Goal: Information Seeking & Learning: Check status

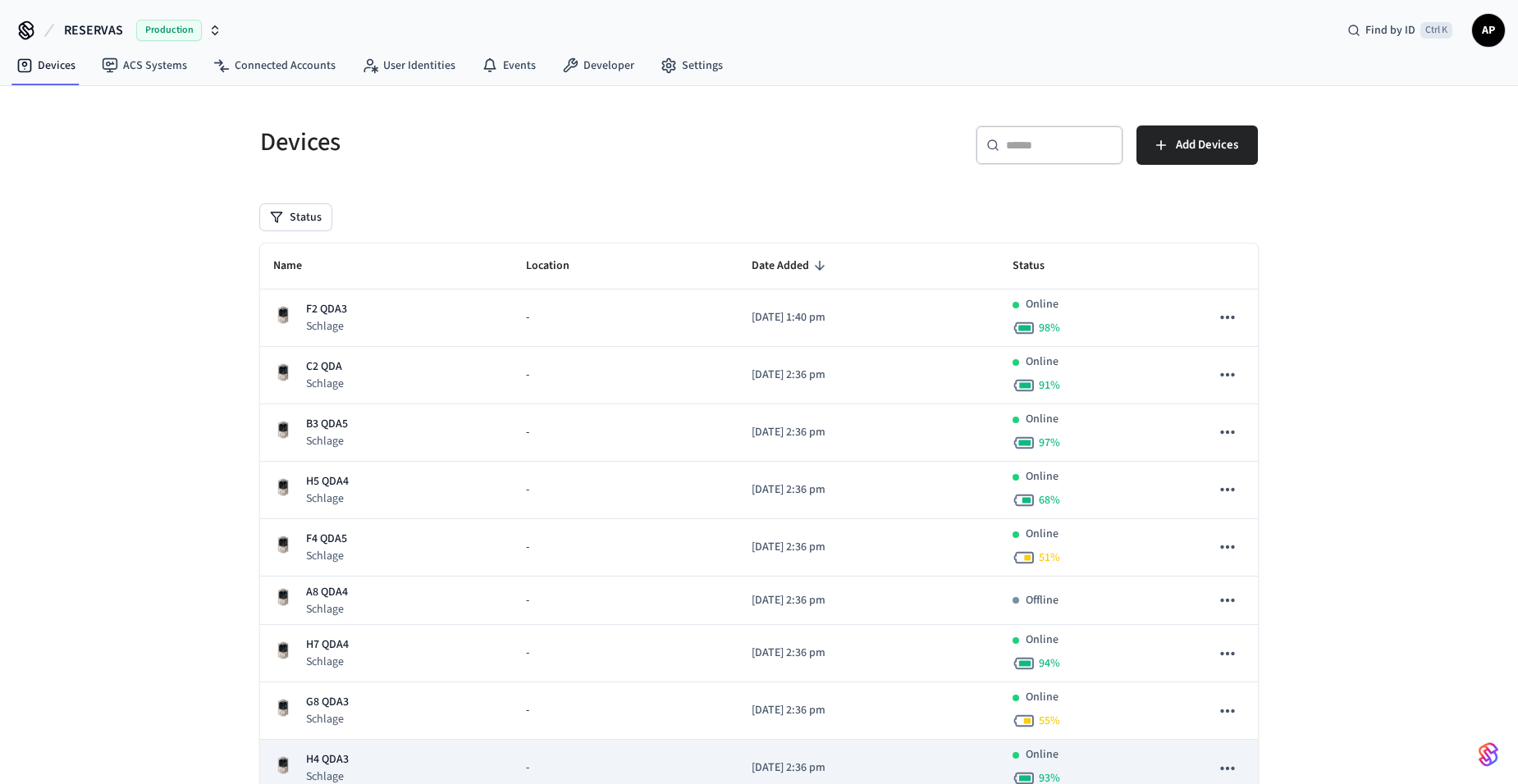
click at [340, 747] on td "H4 QDA3 Schlage" at bounding box center [386, 768] width 253 height 57
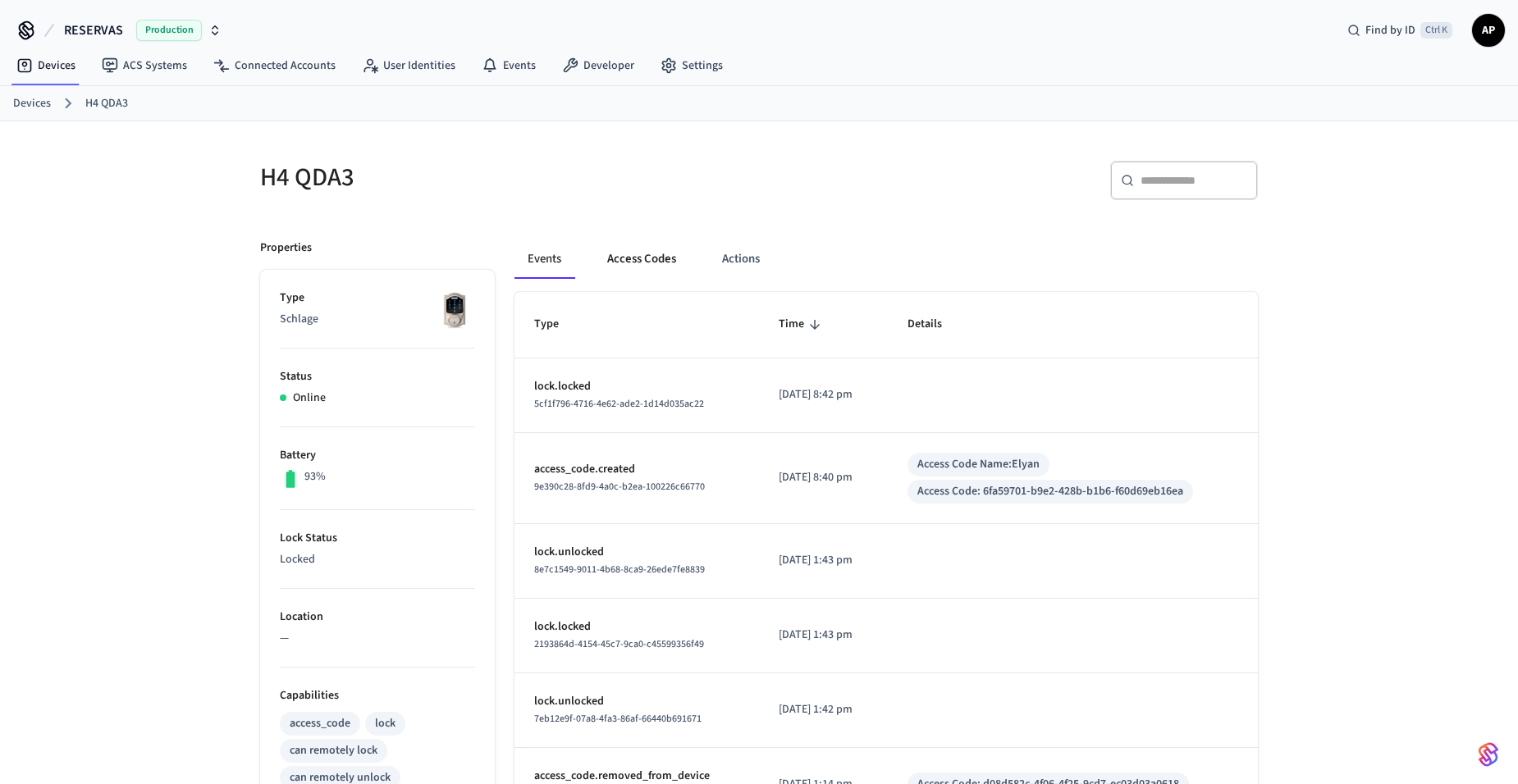
click at [629, 258] on button "Access Codes" at bounding box center [641, 259] width 95 height 40
click at [632, 258] on button "Access Codes" at bounding box center [641, 259] width 95 height 40
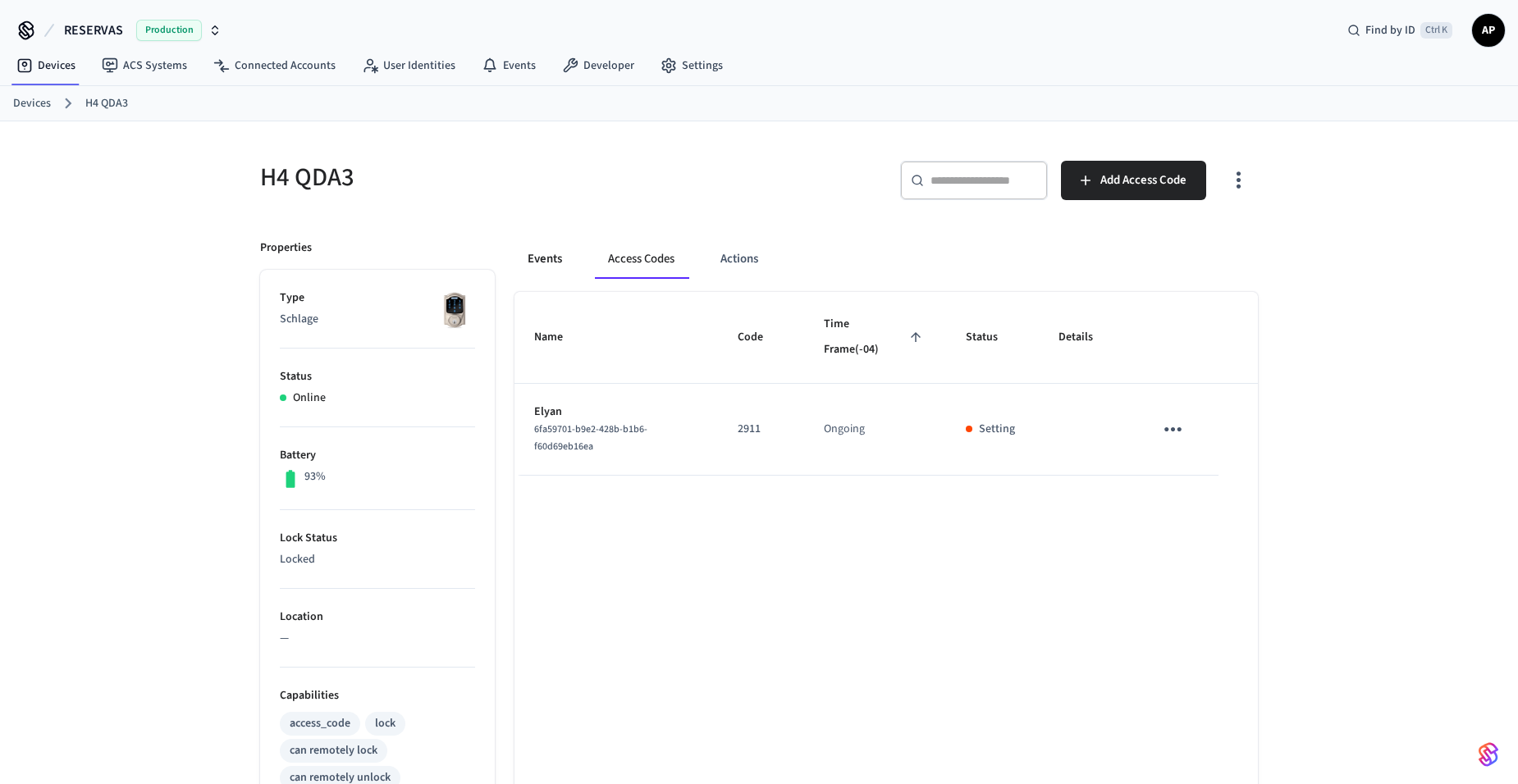
click at [523, 258] on button "Events" at bounding box center [545, 259] width 61 height 40
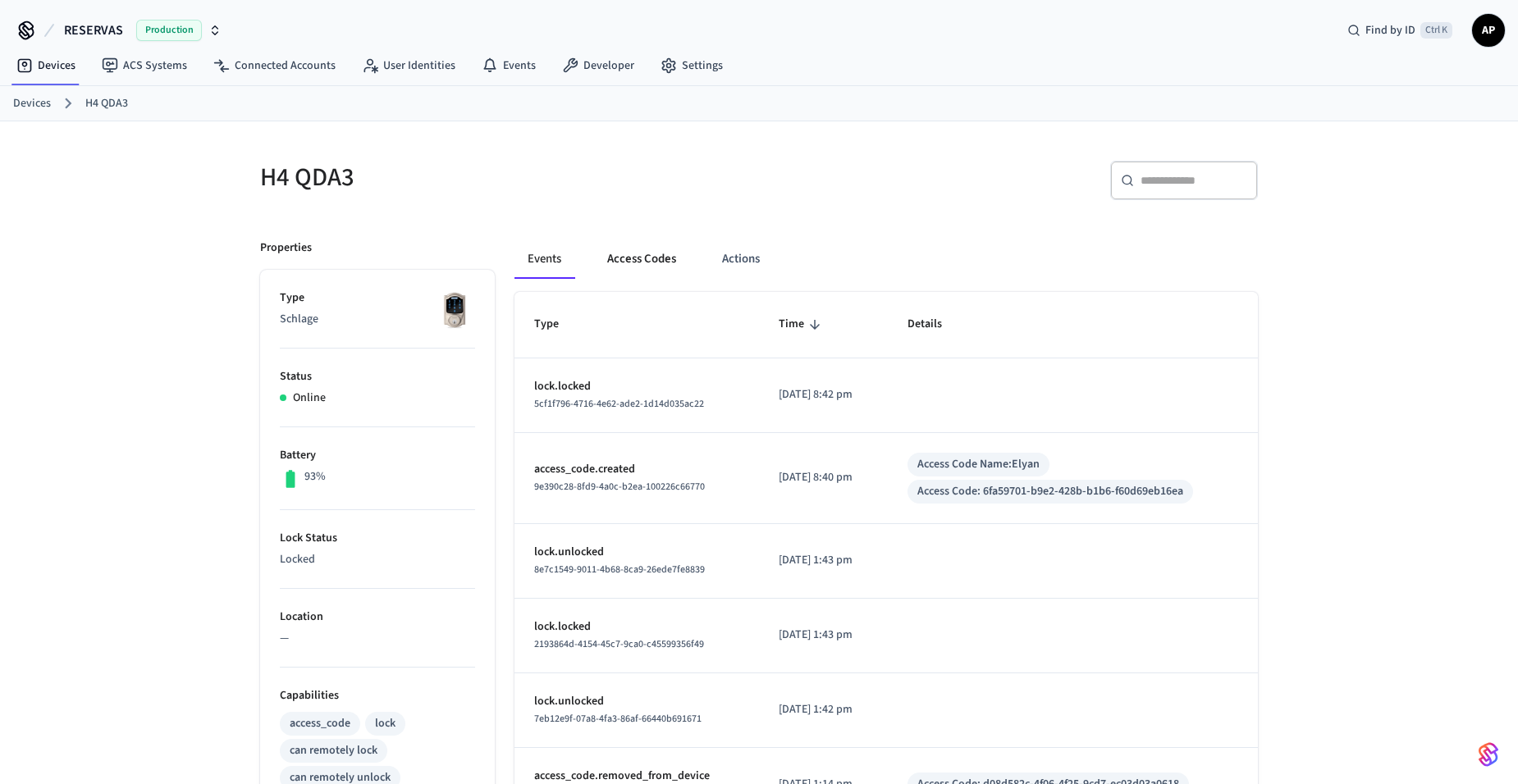
click at [622, 247] on button "Access Codes" at bounding box center [641, 259] width 95 height 40
click at [607, 244] on button "Access Codes" at bounding box center [641, 259] width 95 height 40
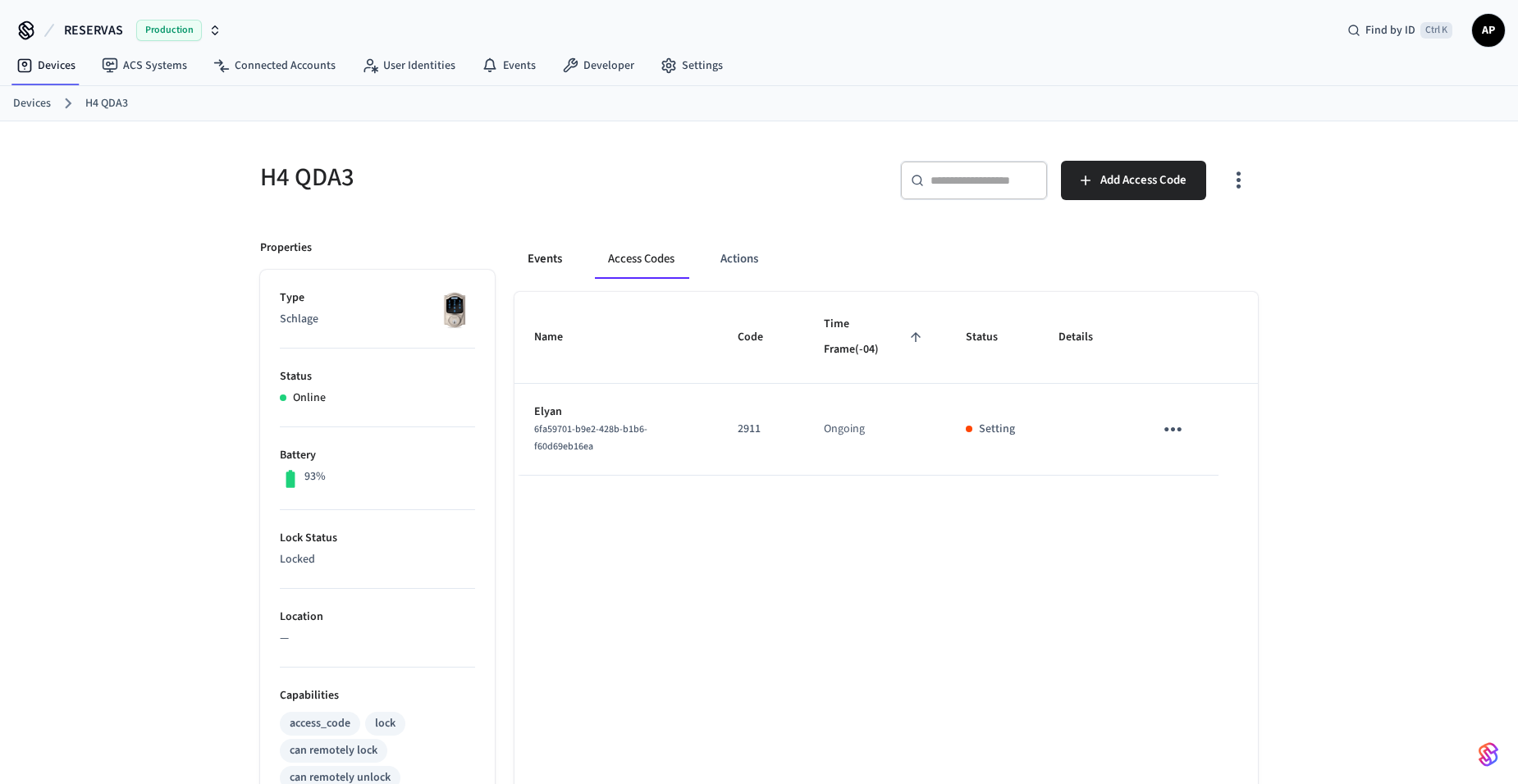
click at [546, 263] on button "Events" at bounding box center [545, 259] width 61 height 40
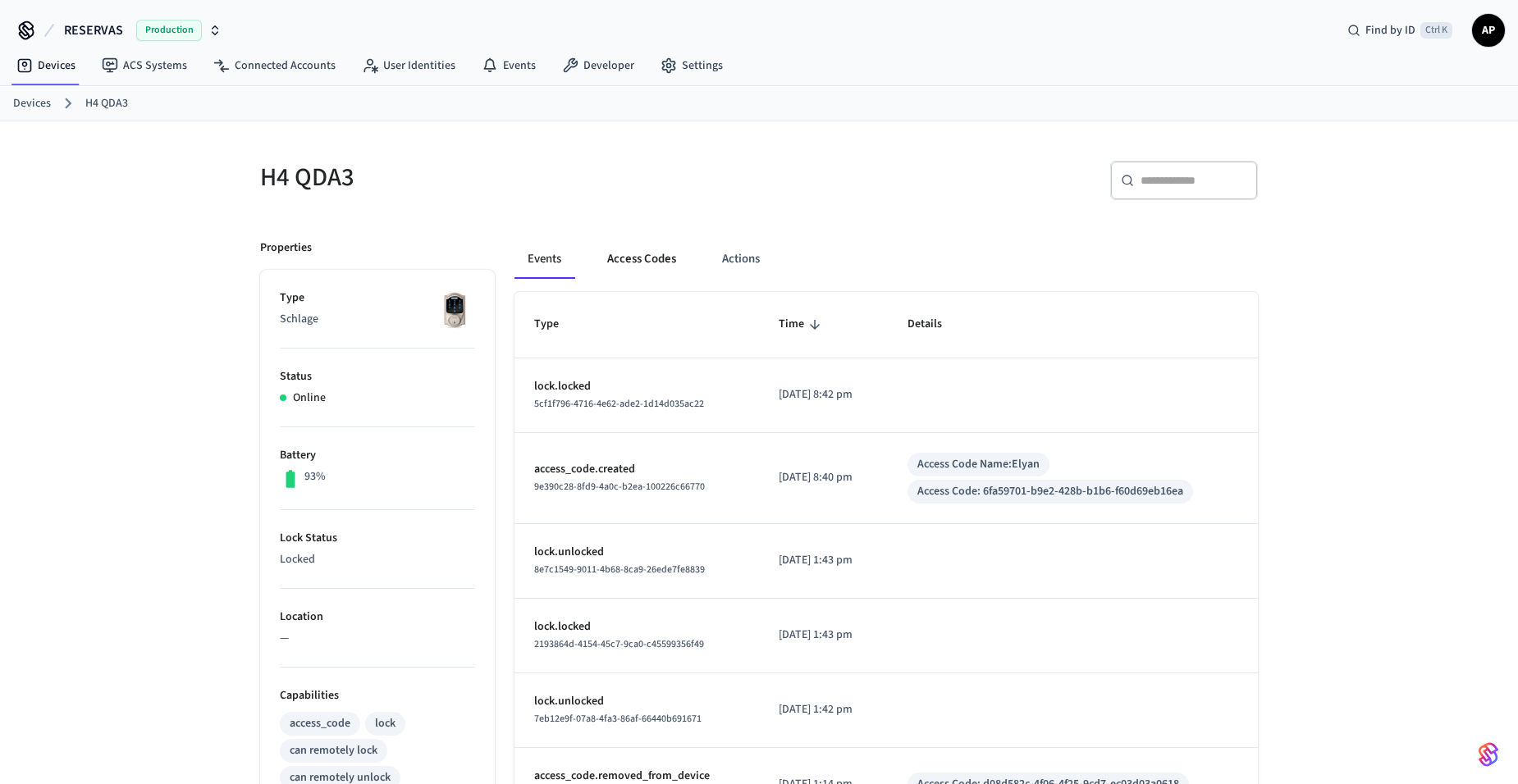
click at [633, 257] on button "Access Codes" at bounding box center [641, 259] width 95 height 40
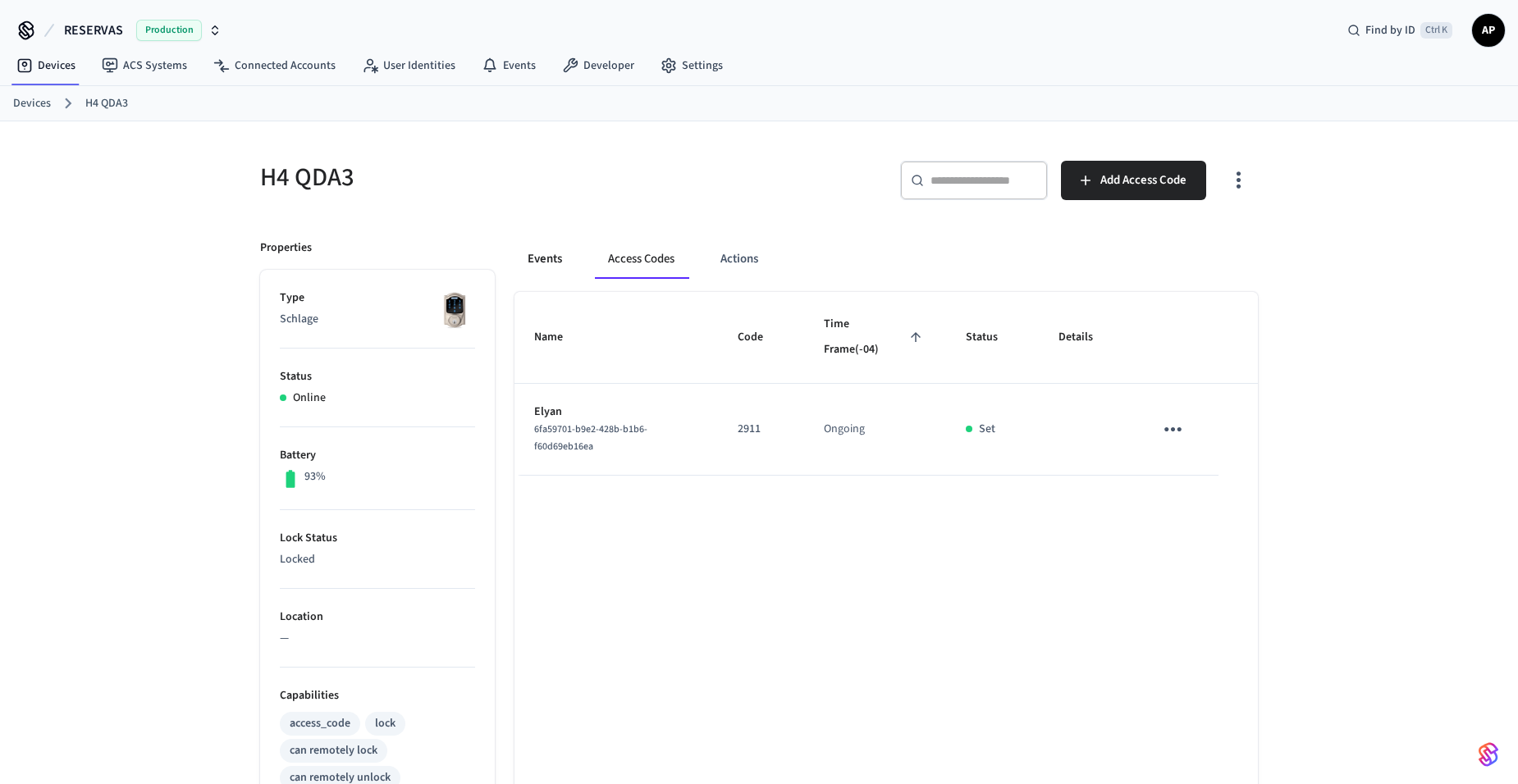
click at [552, 271] on button "Events" at bounding box center [545, 259] width 61 height 40
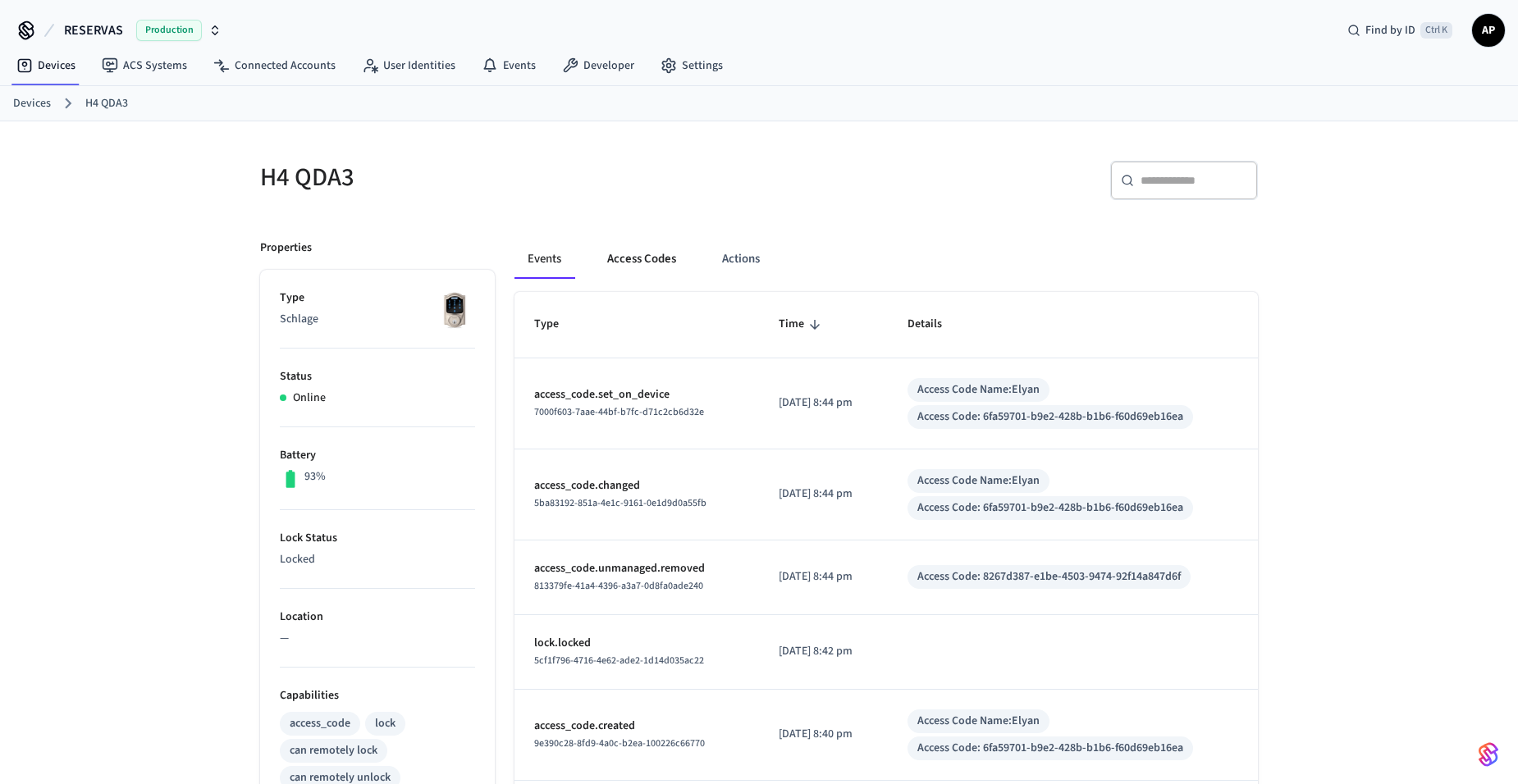
click at [622, 259] on button "Access Codes" at bounding box center [641, 259] width 95 height 40
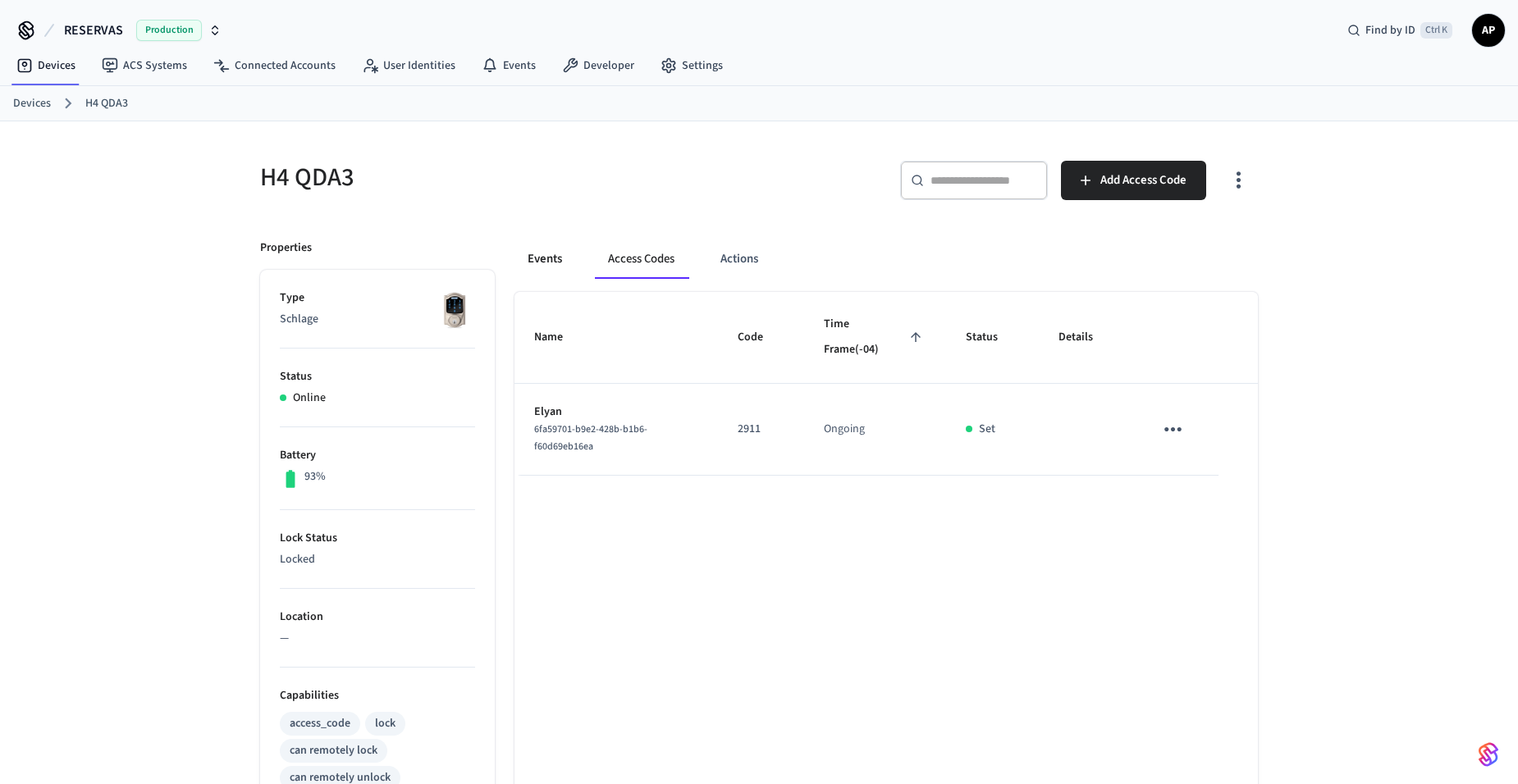
click at [568, 261] on button "Events" at bounding box center [545, 259] width 61 height 40
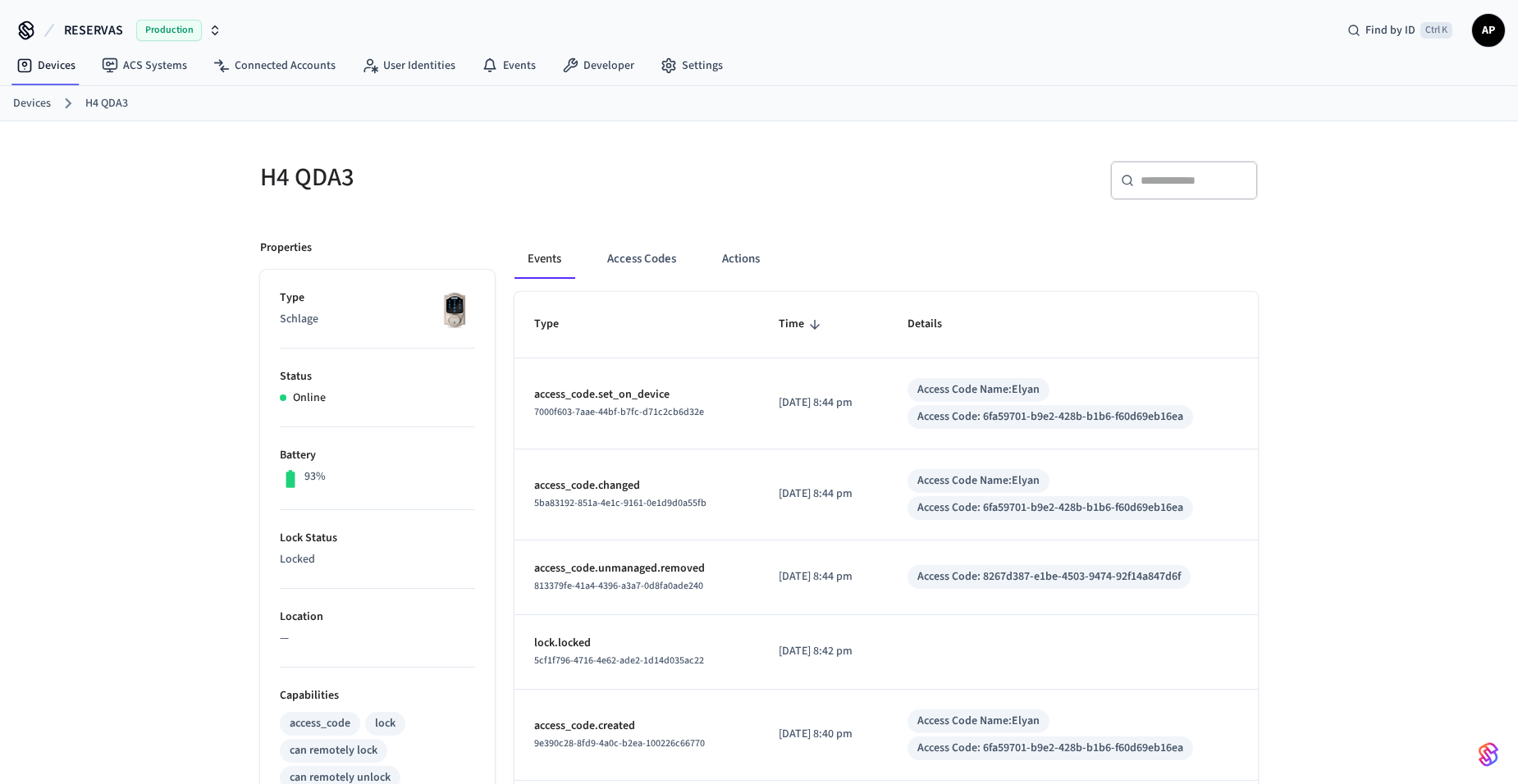
click at [52, 102] on ol "Devices H4 QDA3" at bounding box center [766, 103] width 1505 height 21
click at [35, 103] on link "Devices" at bounding box center [32, 104] width 38 height 17
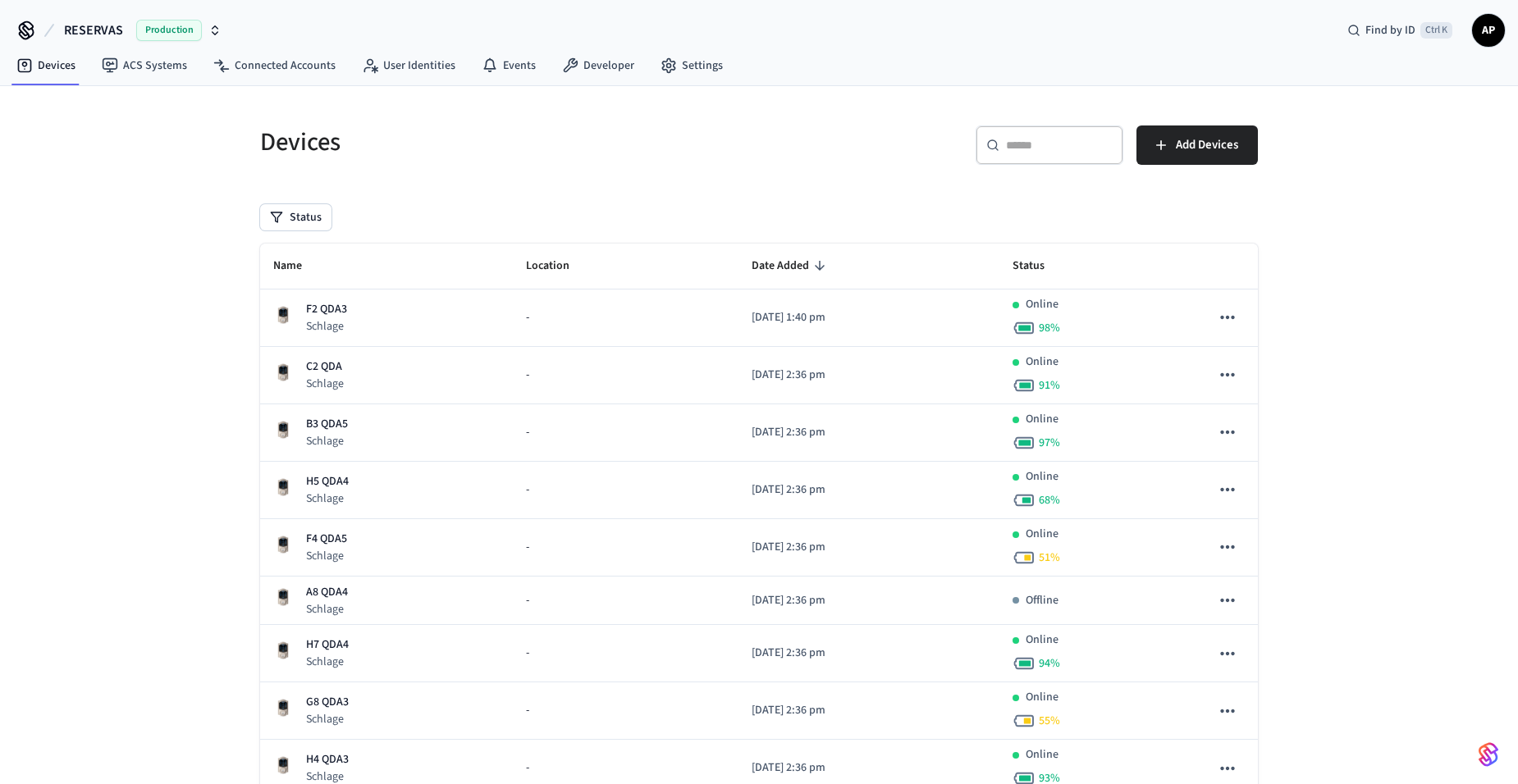
click at [331, 255] on th "Name" at bounding box center [386, 266] width 253 height 46
click at [312, 260] on icon "sticky table" at bounding box center [313, 266] width 15 height 15
click at [304, 266] on span "Name" at bounding box center [298, 266] width 50 height 25
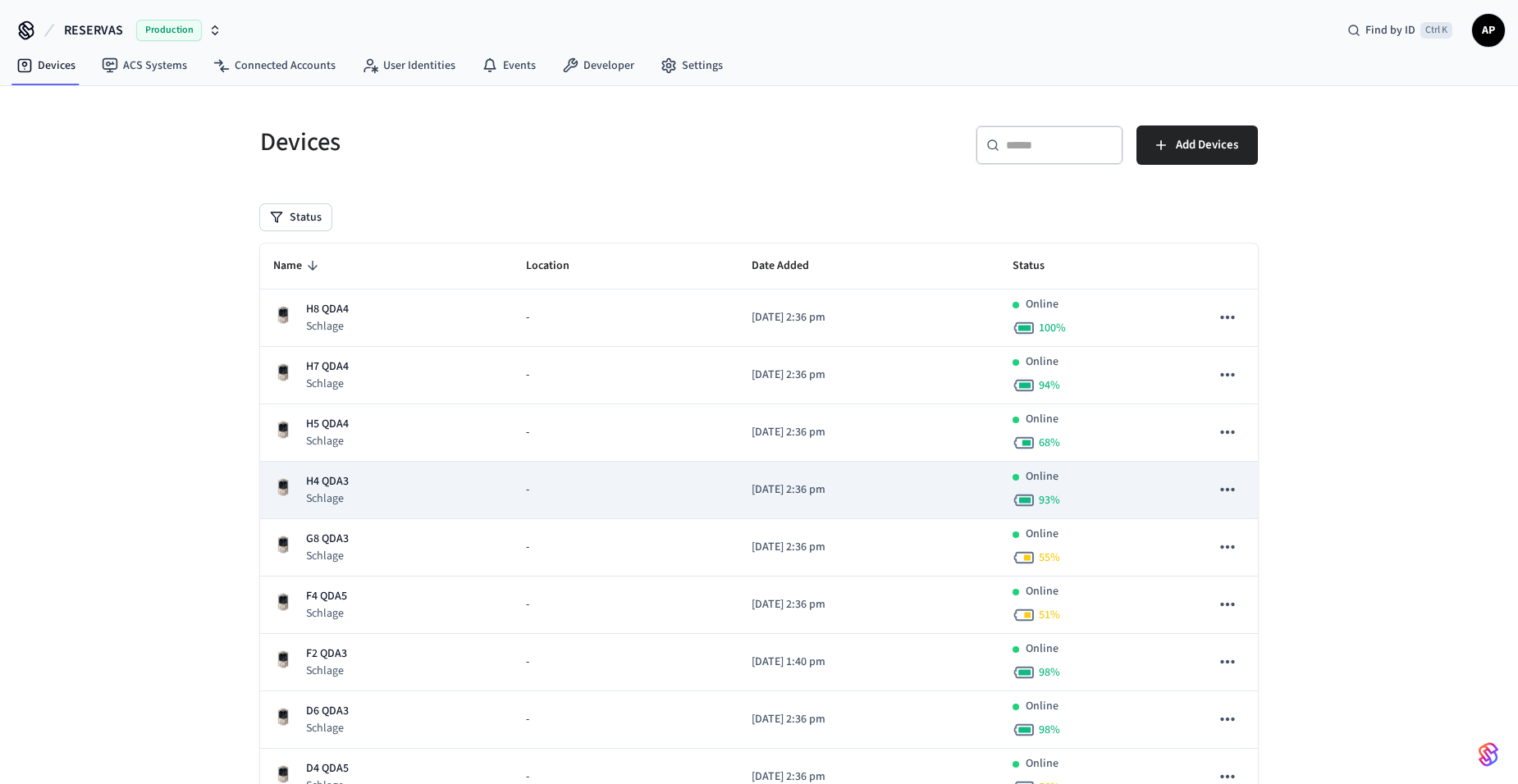
click at [342, 481] on p "H4 QDA3" at bounding box center [327, 481] width 43 height 17
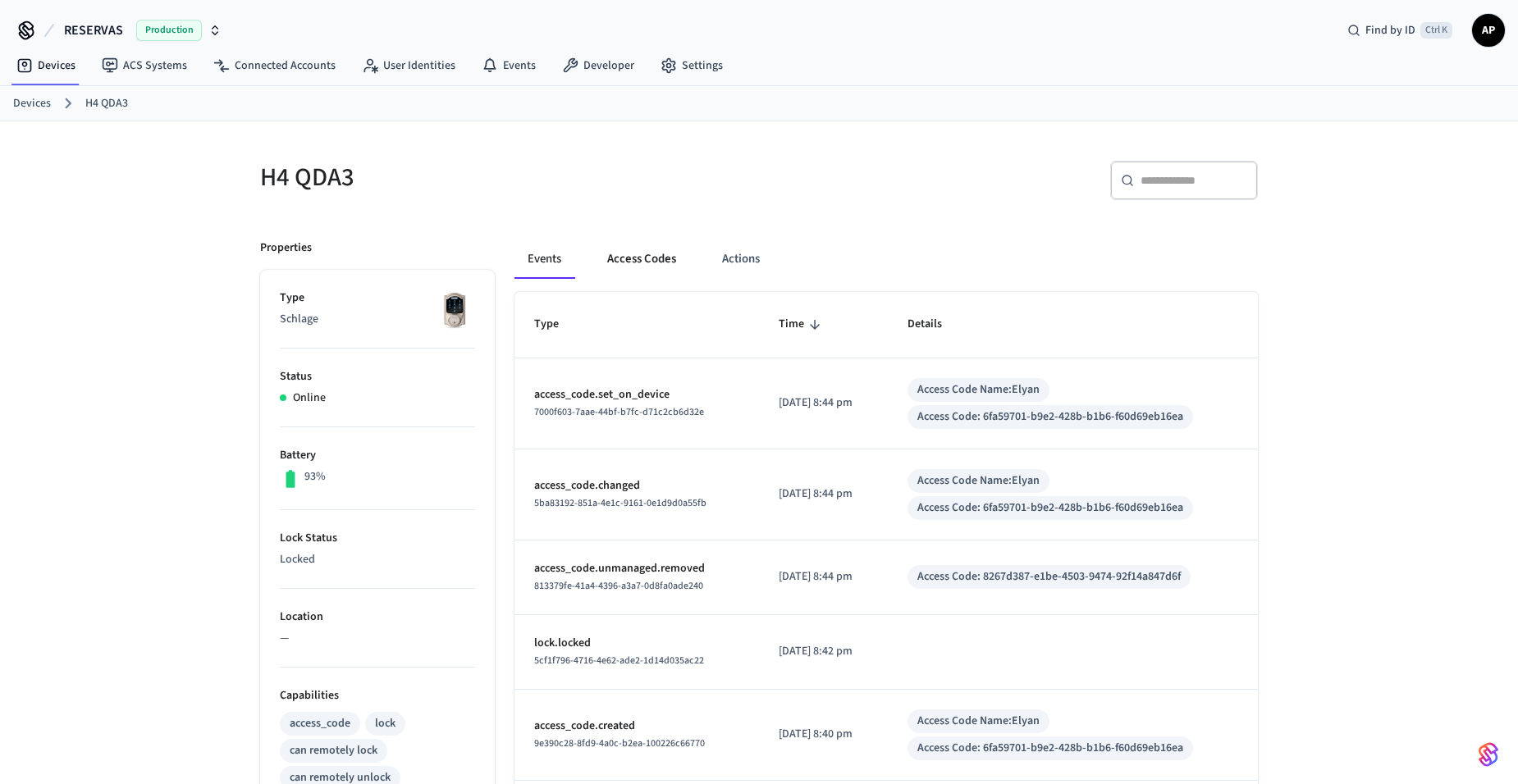
click at [638, 262] on button "Access Codes" at bounding box center [641, 259] width 95 height 40
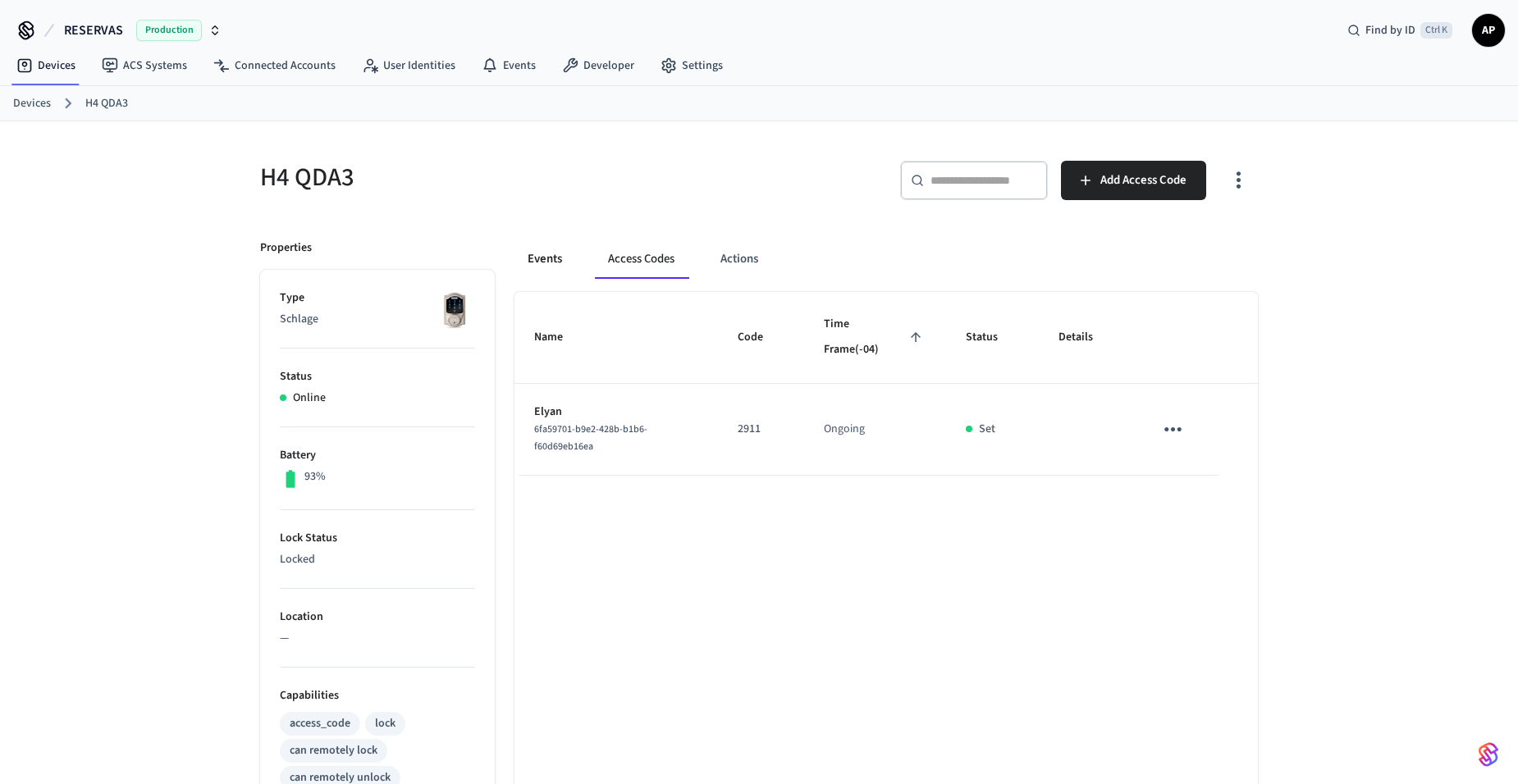
click at [537, 266] on button "Events" at bounding box center [545, 259] width 61 height 40
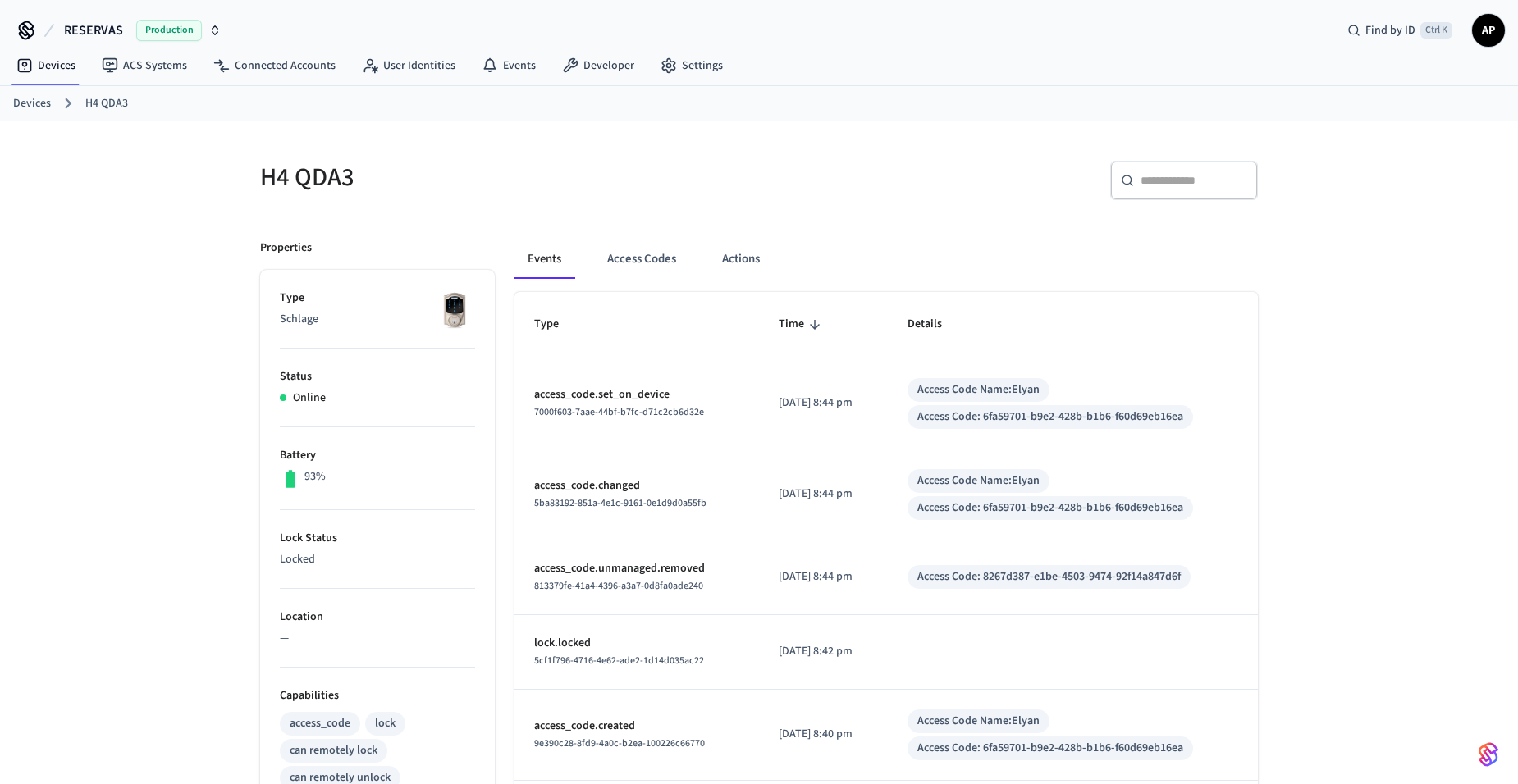
click at [52, 105] on ol "Devices H4 QDA3" at bounding box center [766, 103] width 1505 height 21
click at [33, 105] on link "Devices" at bounding box center [32, 104] width 38 height 17
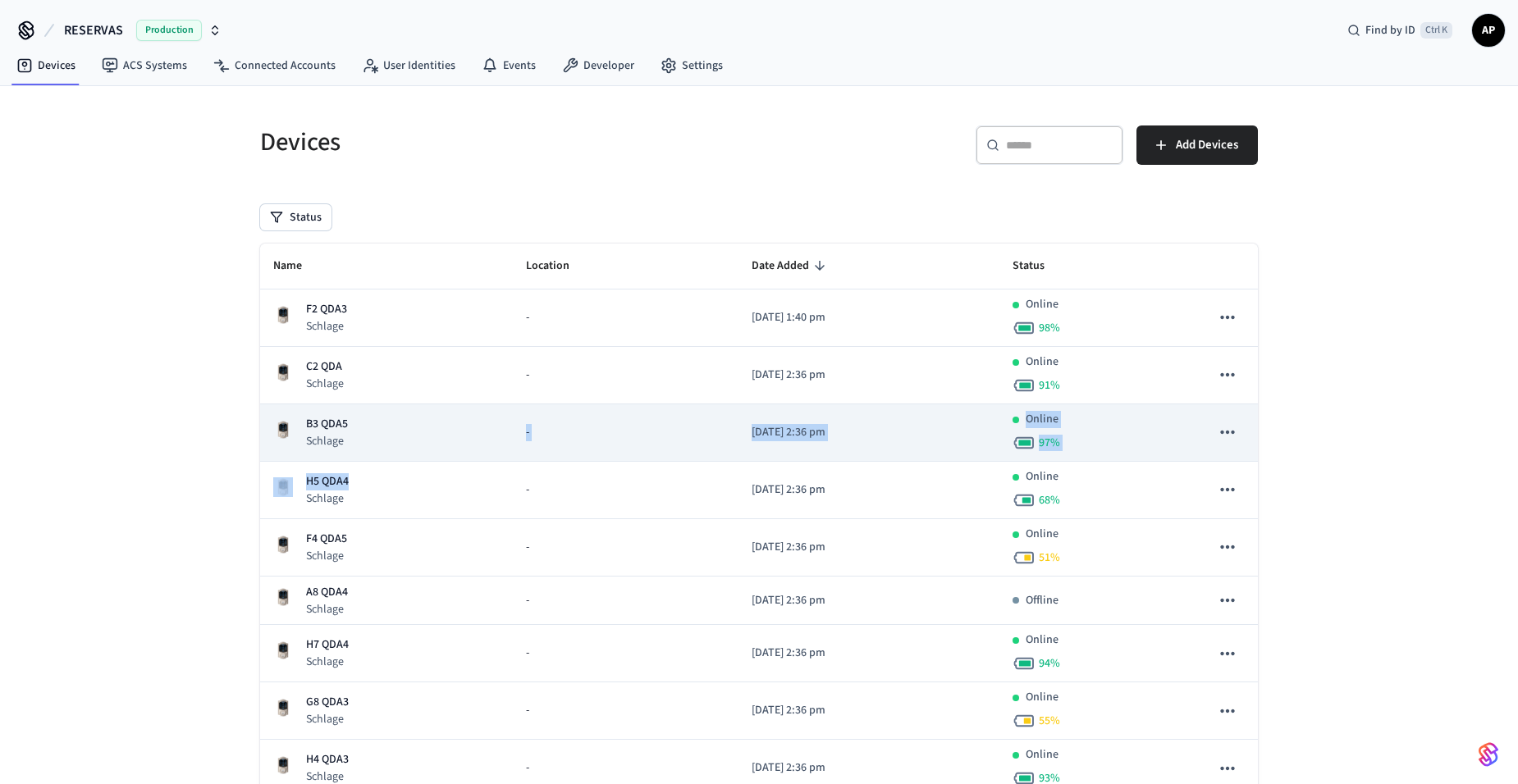
drag, startPoint x: 365, startPoint y: 482, endPoint x: 367, endPoint y: 441, distance: 41.0
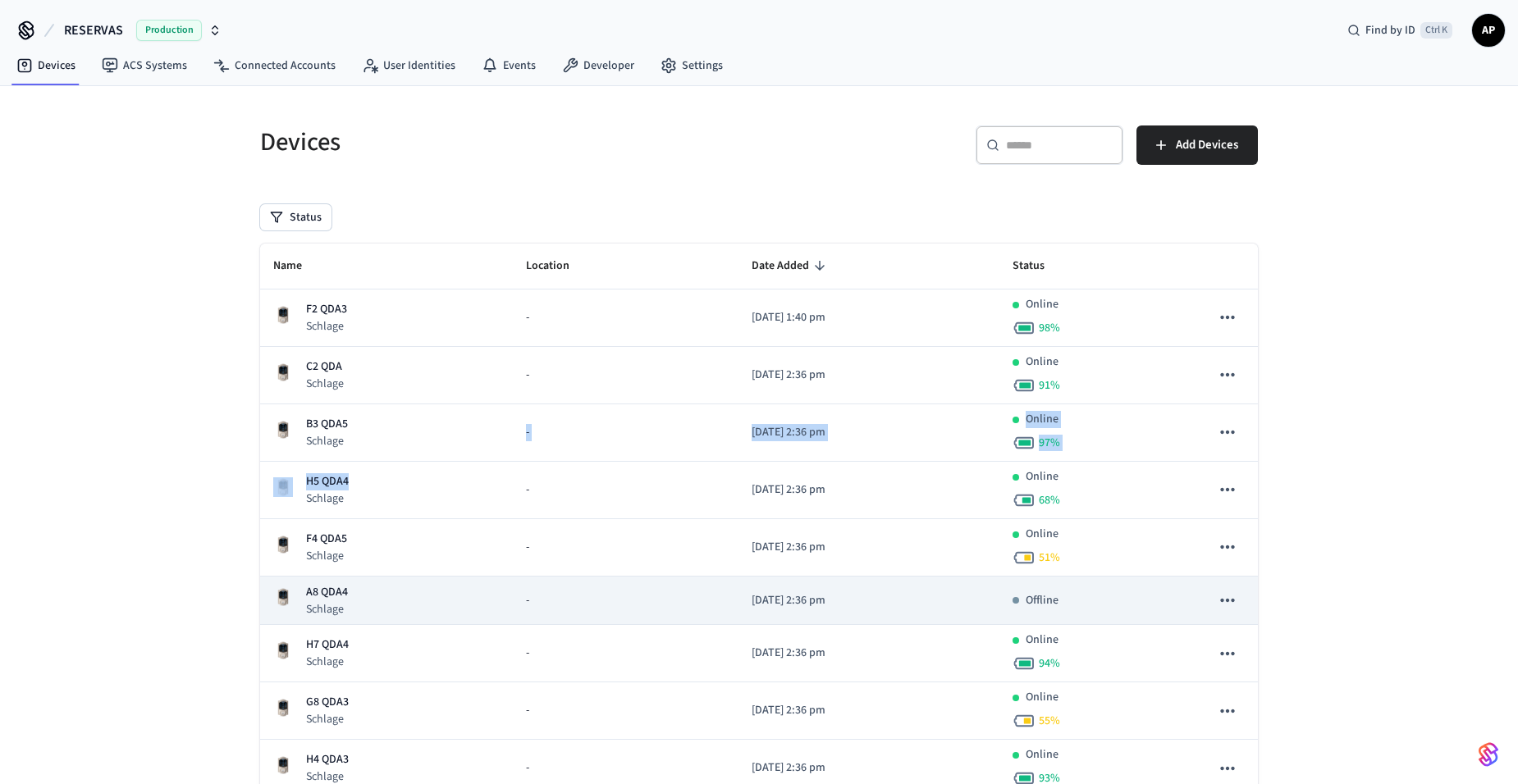
scroll to position [82, 0]
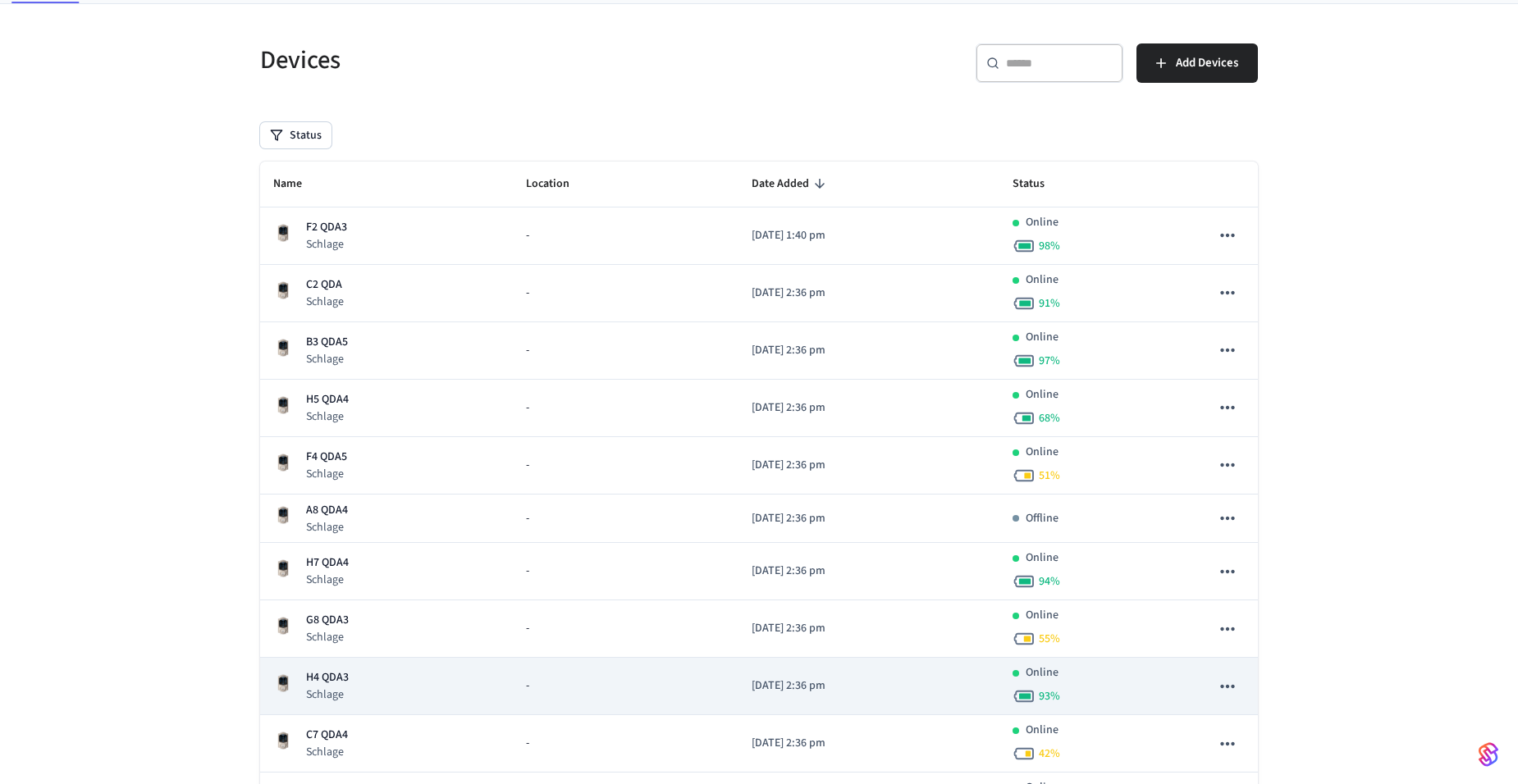
click at [350, 683] on div "H4 QDA3 Schlage" at bounding box center [386, 686] width 226 height 34
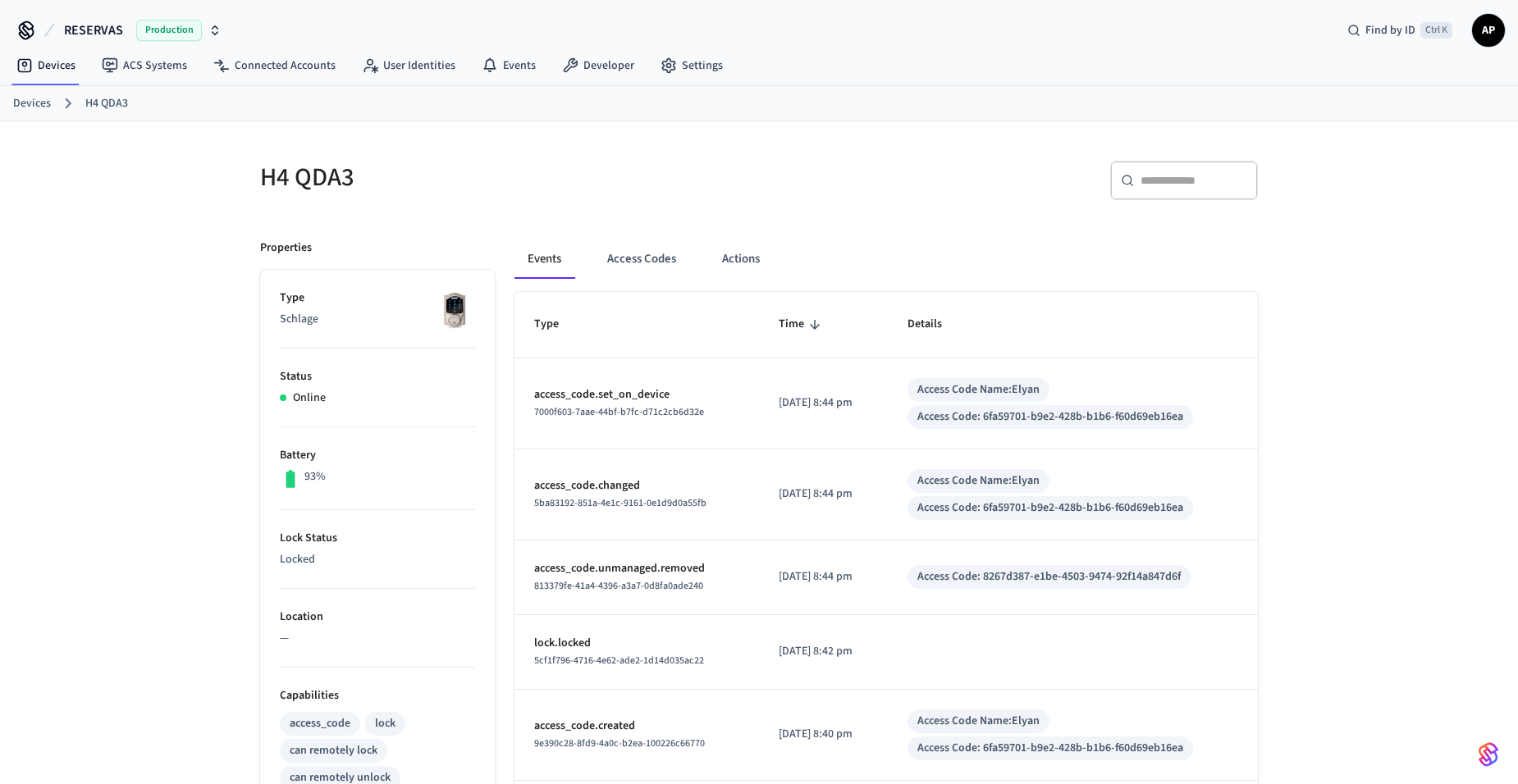
click at [46, 108] on link "Devices" at bounding box center [32, 104] width 38 height 17
